Goal: Check status: Verify the current state of an ongoing process or item

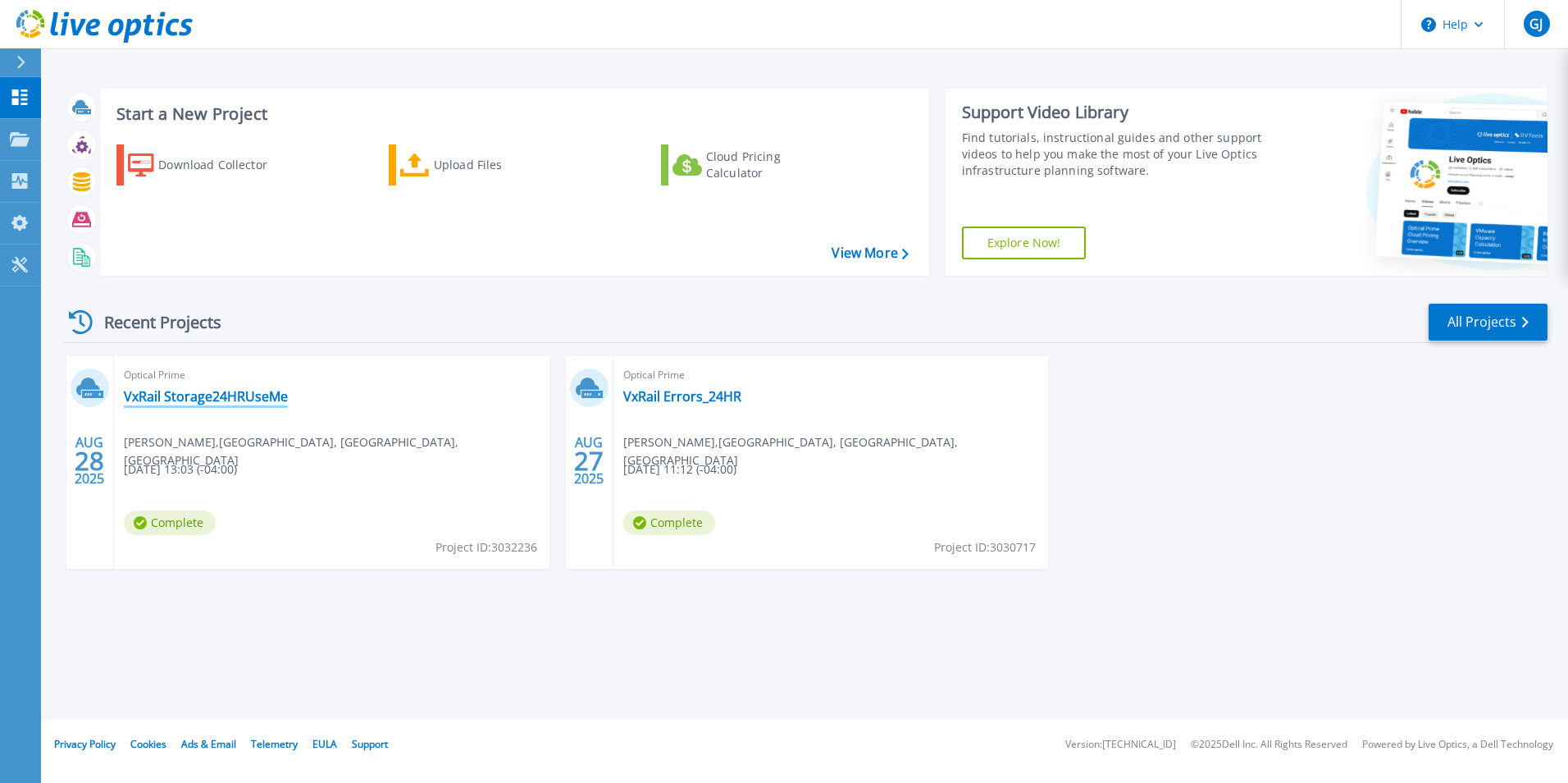
click at [187, 399] on link "VxRail Storage24HRUseMe" at bounding box center [205, 396] width 164 height 16
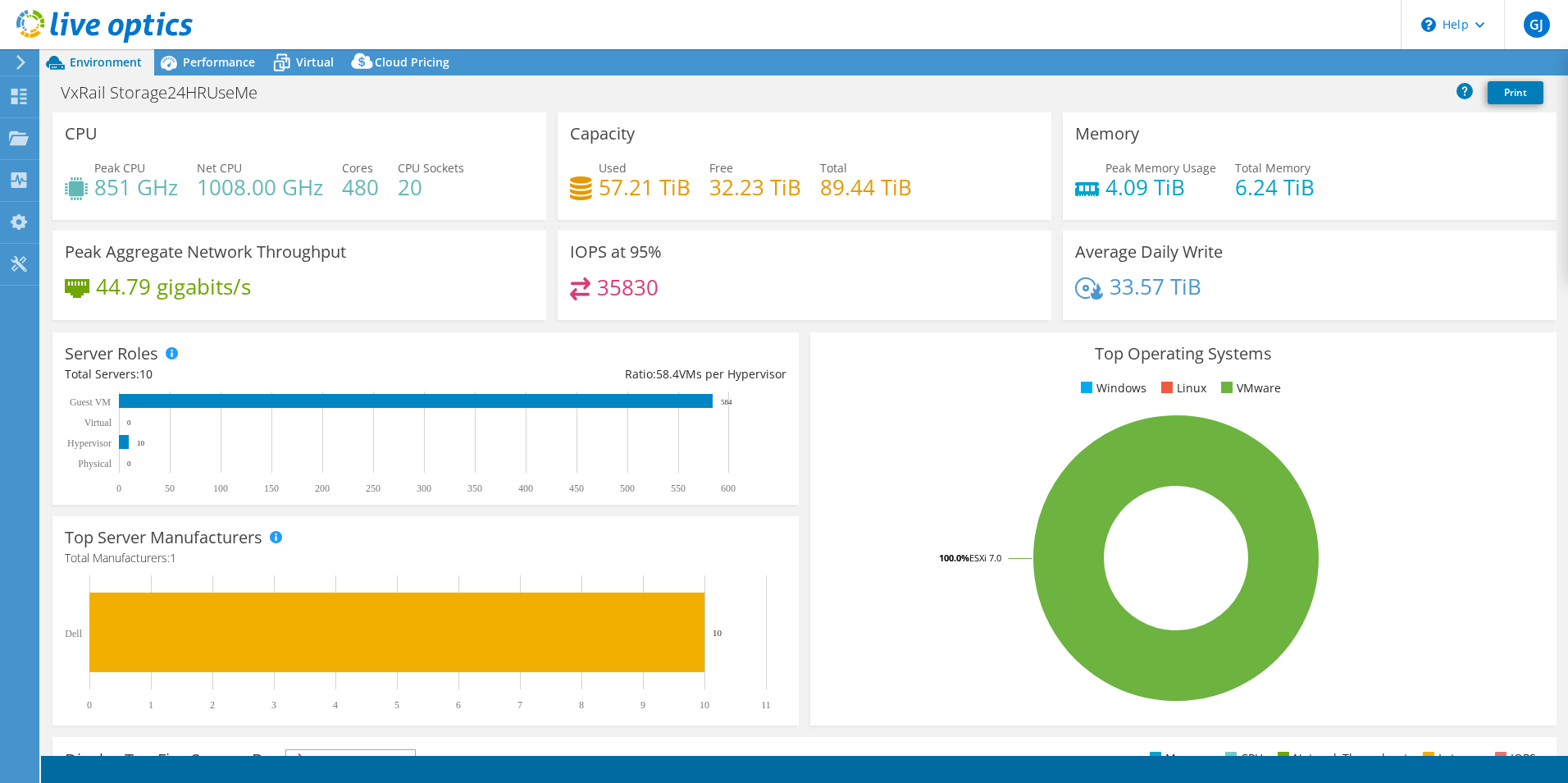
select select "USD"
click at [221, 64] on span "Performance" at bounding box center [218, 62] width 72 height 15
